Goal: Check status: Check status

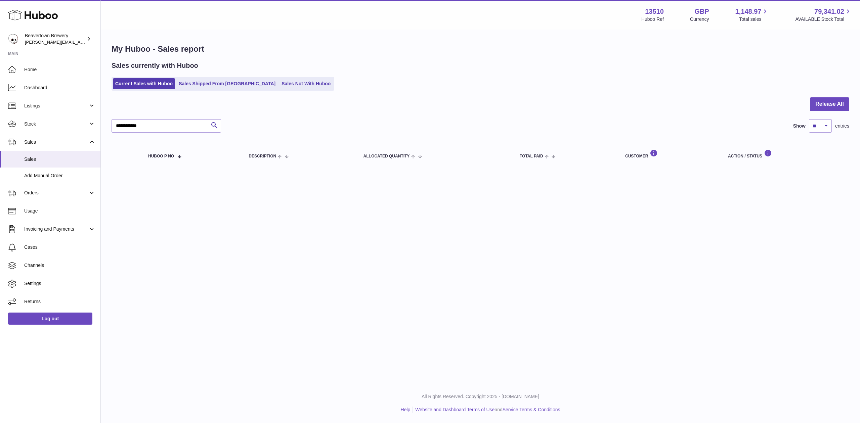
drag, startPoint x: 178, startPoint y: 100, endPoint x: 187, endPoint y: 92, distance: 12.2
click at [178, 100] on div at bounding box center [481, 108] width 738 height 22
click at [194, 85] on link "Sales Shipped From Huboo" at bounding box center [227, 83] width 102 height 11
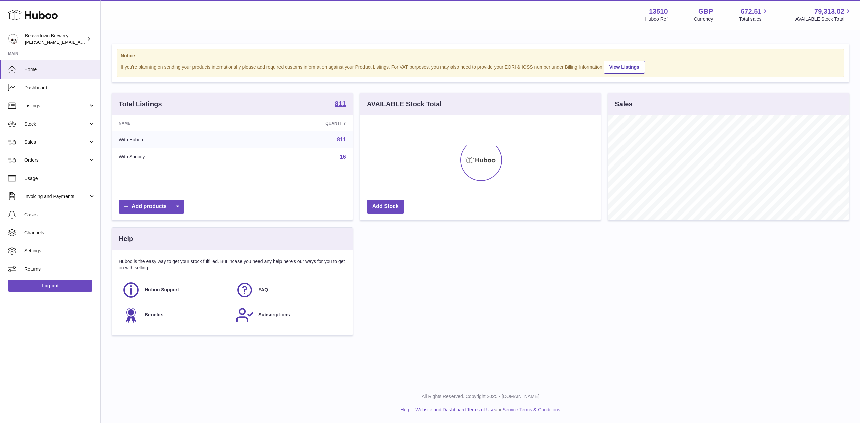
scroll to position [105, 241]
click at [42, 139] on span "Sales" at bounding box center [56, 142] width 64 height 6
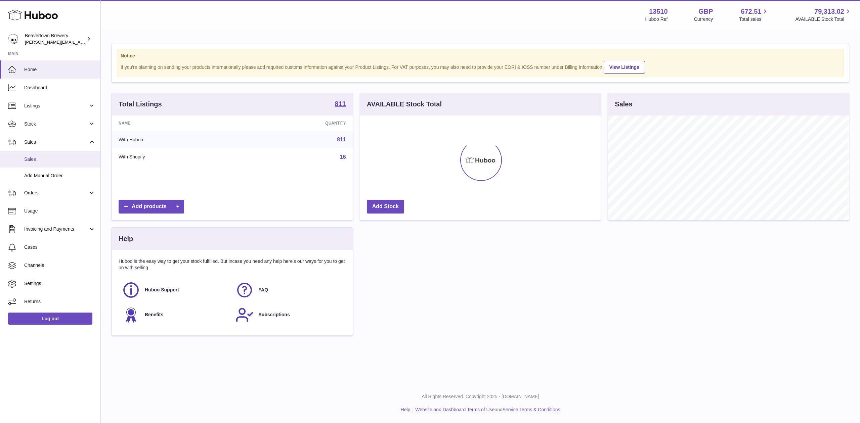
click at [42, 153] on link "Sales" at bounding box center [50, 159] width 100 height 16
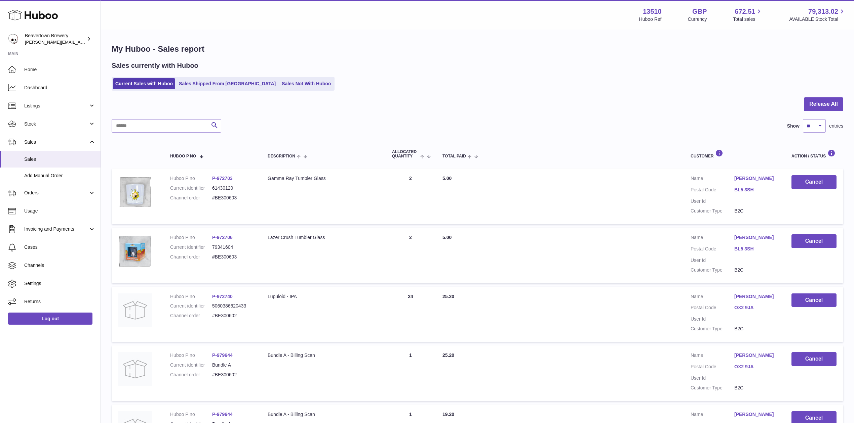
click at [180, 78] on ul "Current Sales with Huboo Sales Shipped From Huboo Sales Not With Huboo" at bounding box center [223, 84] width 223 height 14
click at [185, 80] on link "Sales Shipped From Huboo" at bounding box center [227, 83] width 102 height 11
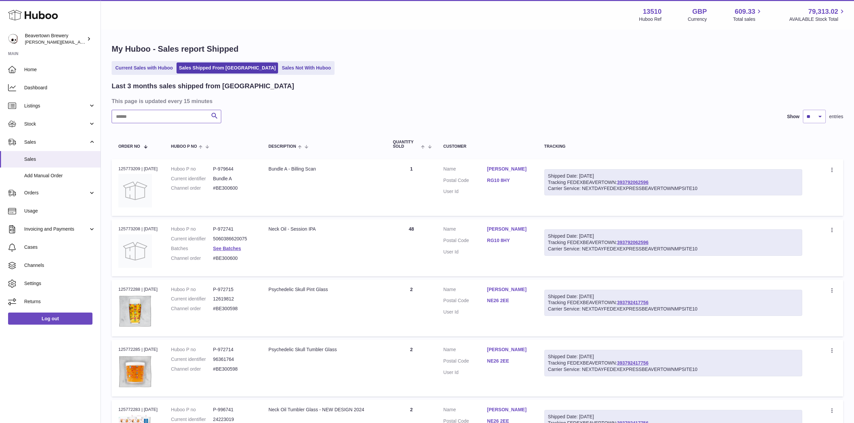
click at [148, 112] on input "text" at bounding box center [167, 116] width 110 height 13
paste input "*****"
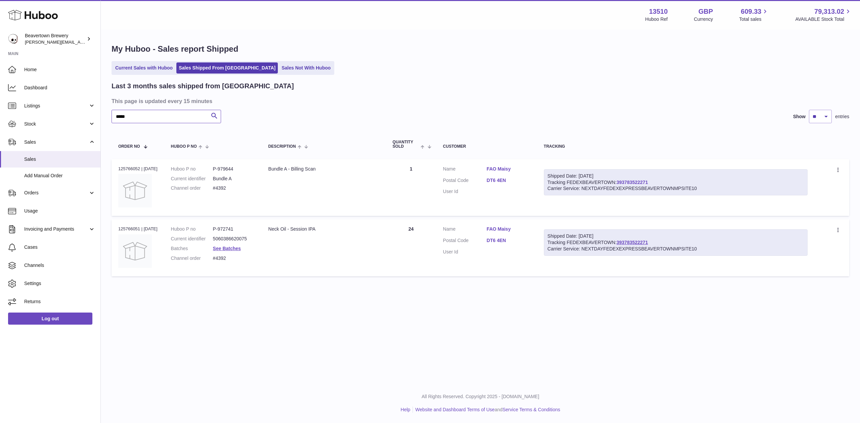
type input "*****"
